Goal: Task Accomplishment & Management: Manage account settings

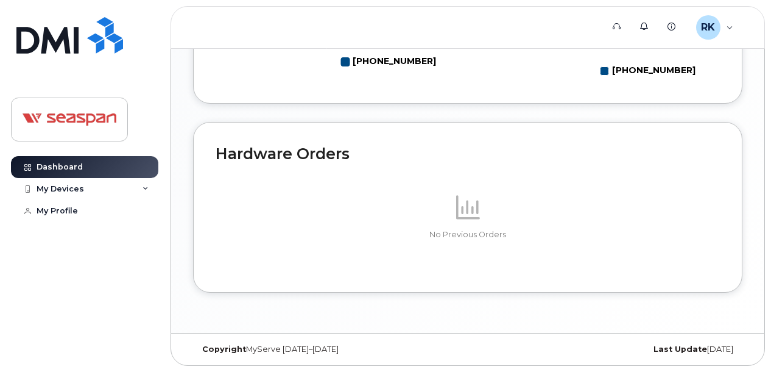
scroll to position [649, 0]
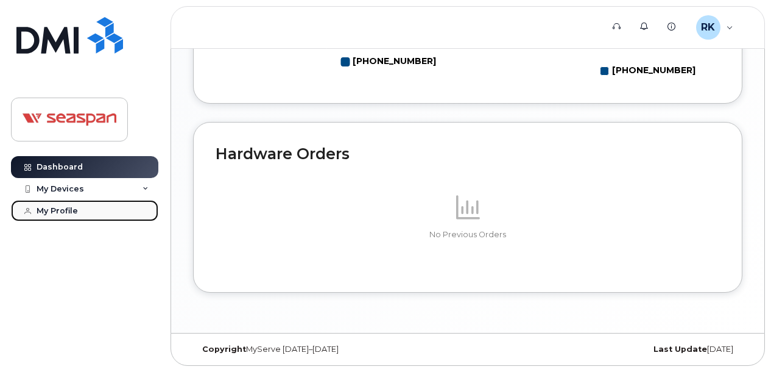
click at [66, 212] on div "My Profile" at bounding box center [57, 211] width 41 height 10
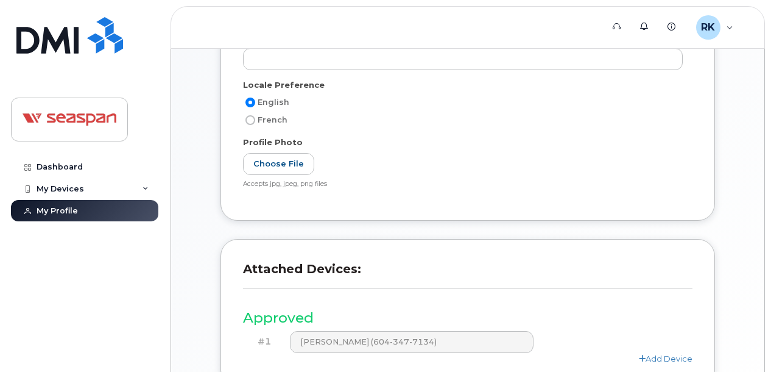
scroll to position [450, 0]
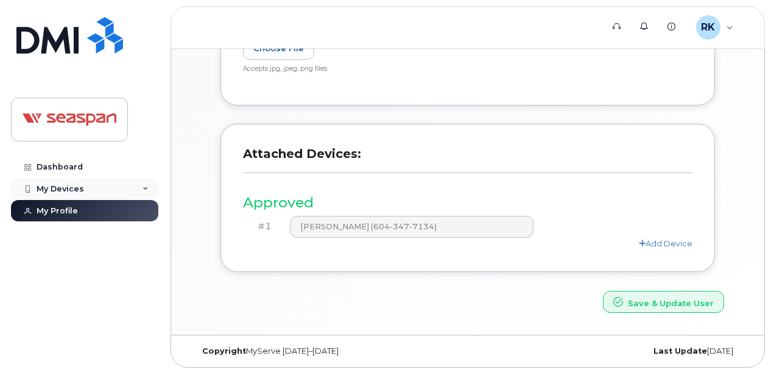
click at [77, 189] on div "My Devices" at bounding box center [61, 189] width 48 height 10
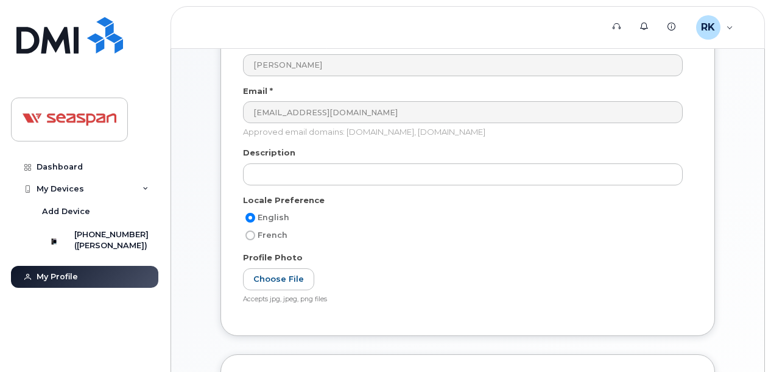
scroll to position [206, 0]
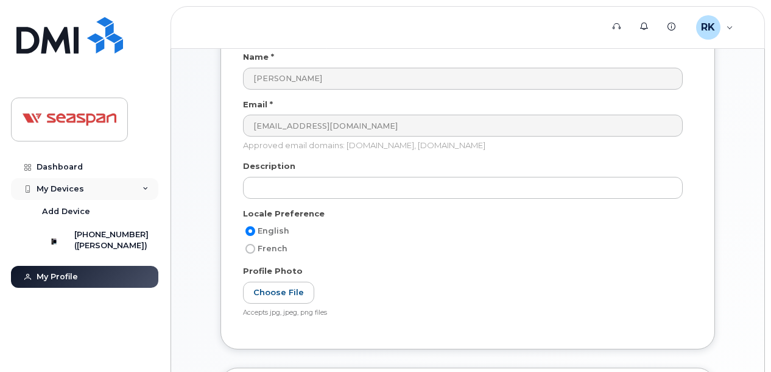
click at [145, 186] on icon at bounding box center [146, 189] width 6 height 6
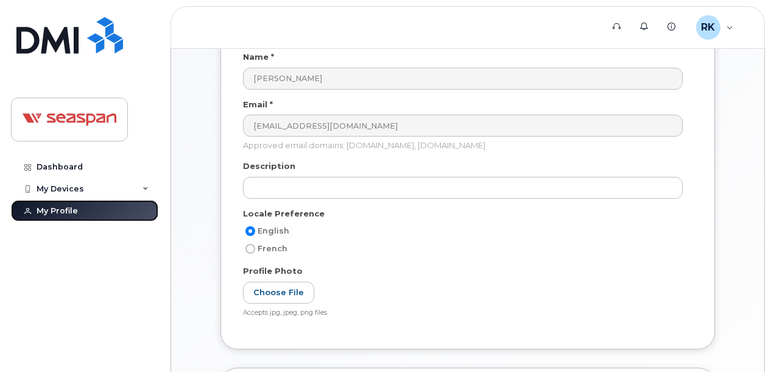
click at [135, 208] on link "My Profile" at bounding box center [84, 211] width 147 height 22
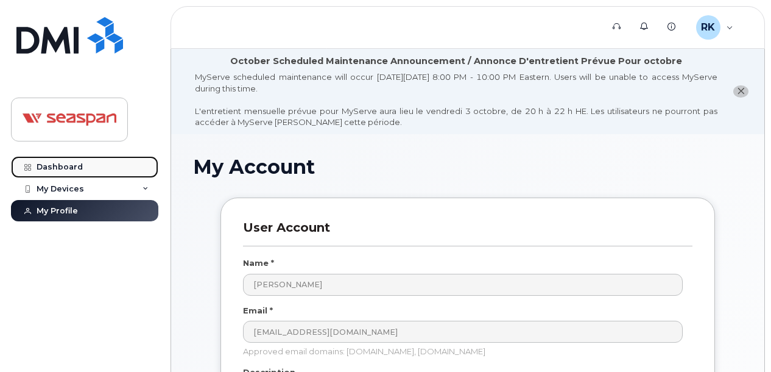
click at [69, 168] on div "Dashboard" at bounding box center [60, 167] width 46 height 10
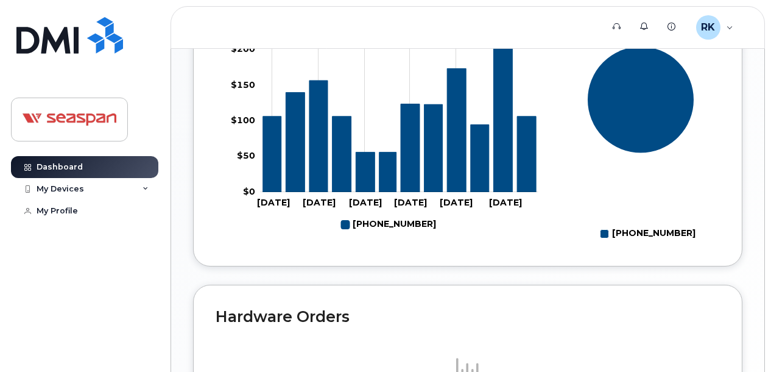
scroll to position [466, 0]
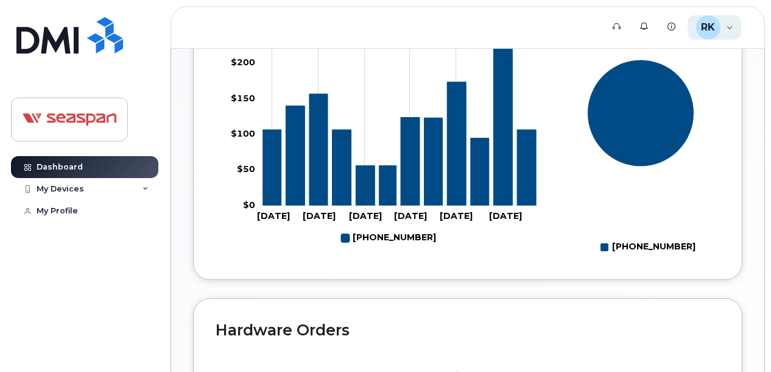
click at [726, 26] on div "RK Rezaul Karim Employee" at bounding box center [715, 27] width 54 height 24
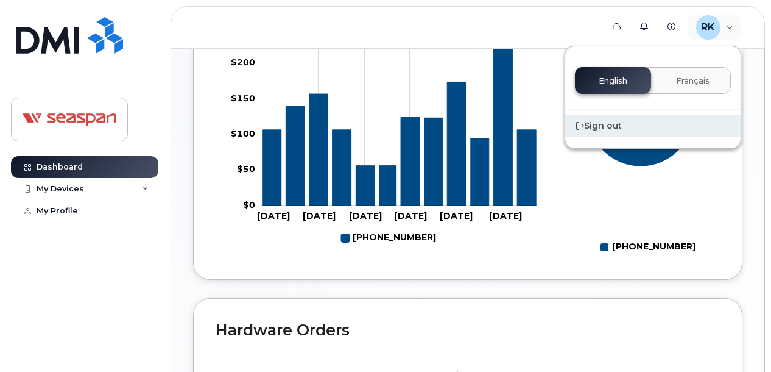
click at [623, 119] on div "Sign out" at bounding box center [652, 126] width 175 height 23
